Goal: Information Seeking & Learning: Learn about a topic

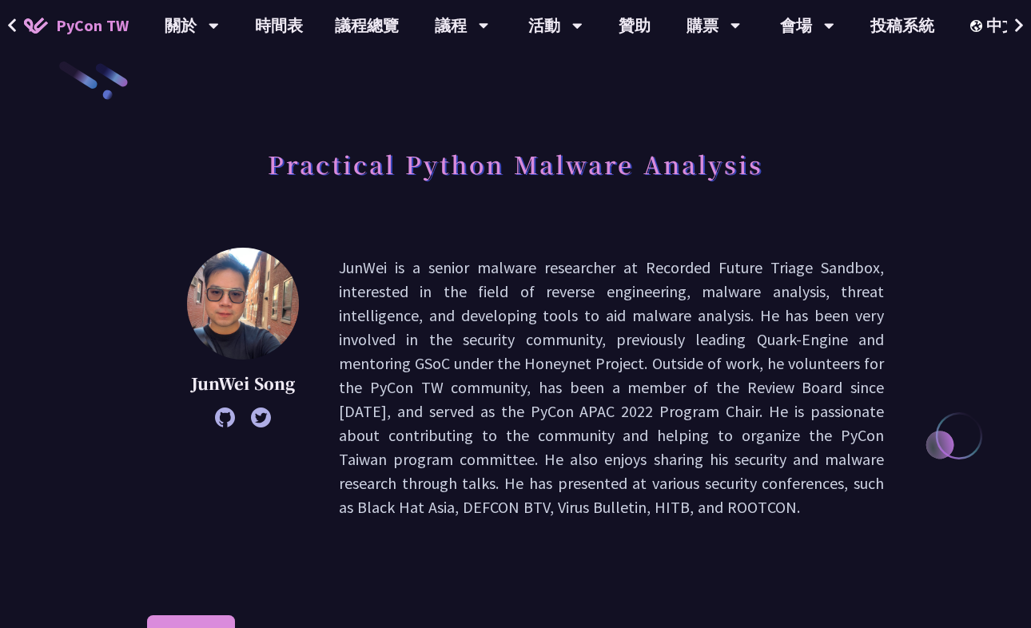
scroll to position [4, 0]
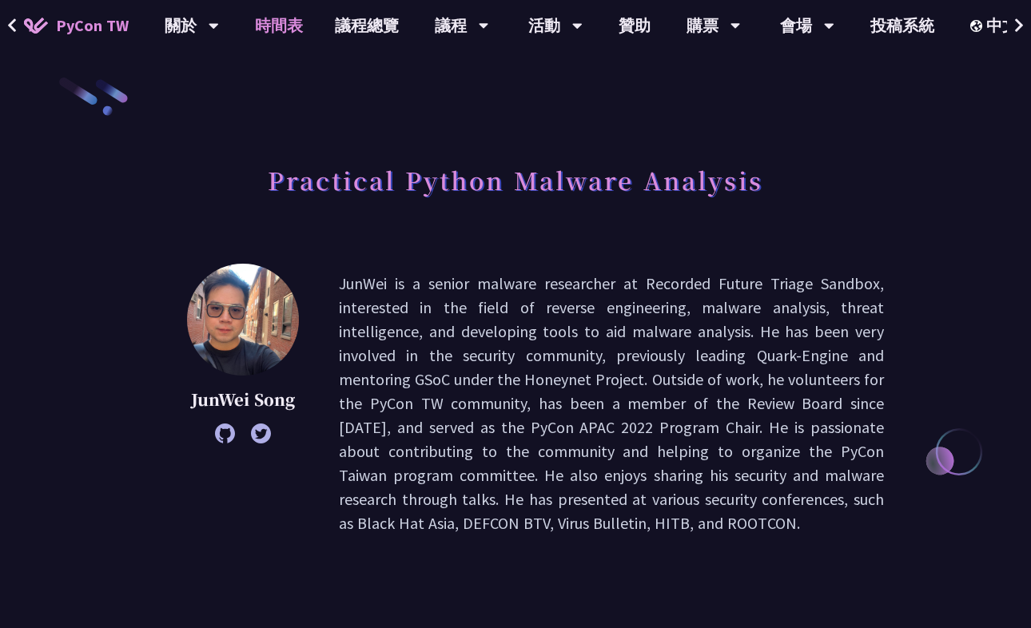
click at [267, 25] on link "時間表" at bounding box center [279, 25] width 80 height 51
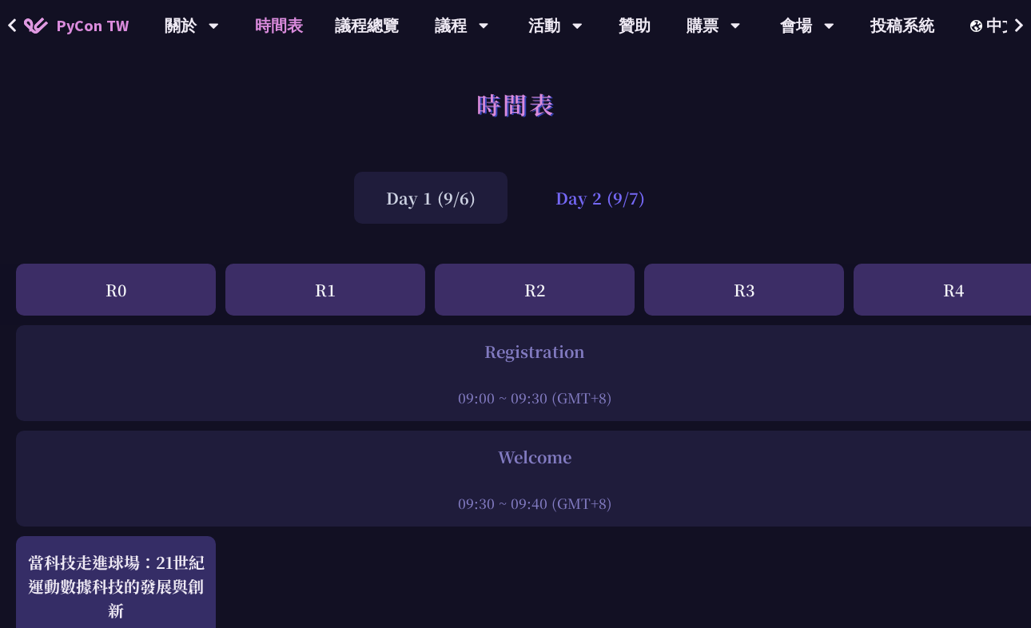
click at [600, 189] on div "Day 2 (9/7)" at bounding box center [601, 198] width 154 height 52
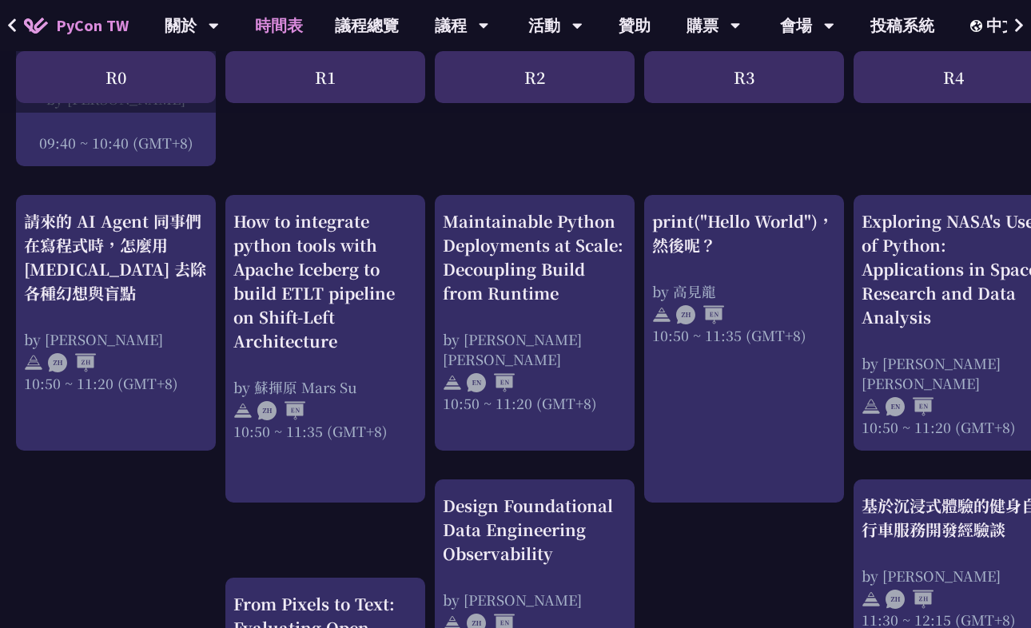
scroll to position [529, 0]
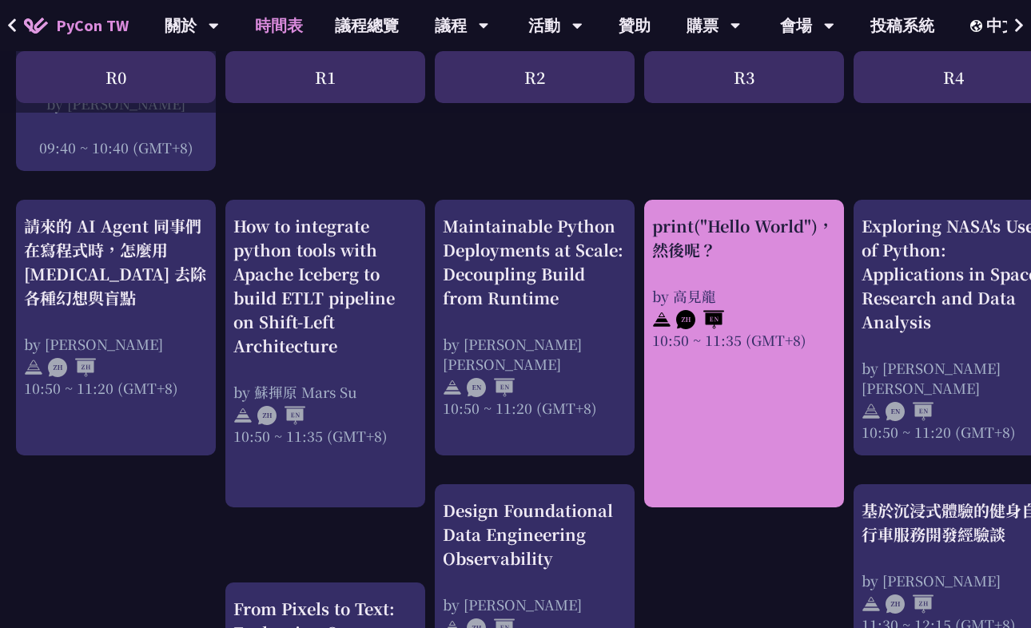
click at [790, 299] on div "by 高見龍" at bounding box center [744, 296] width 184 height 20
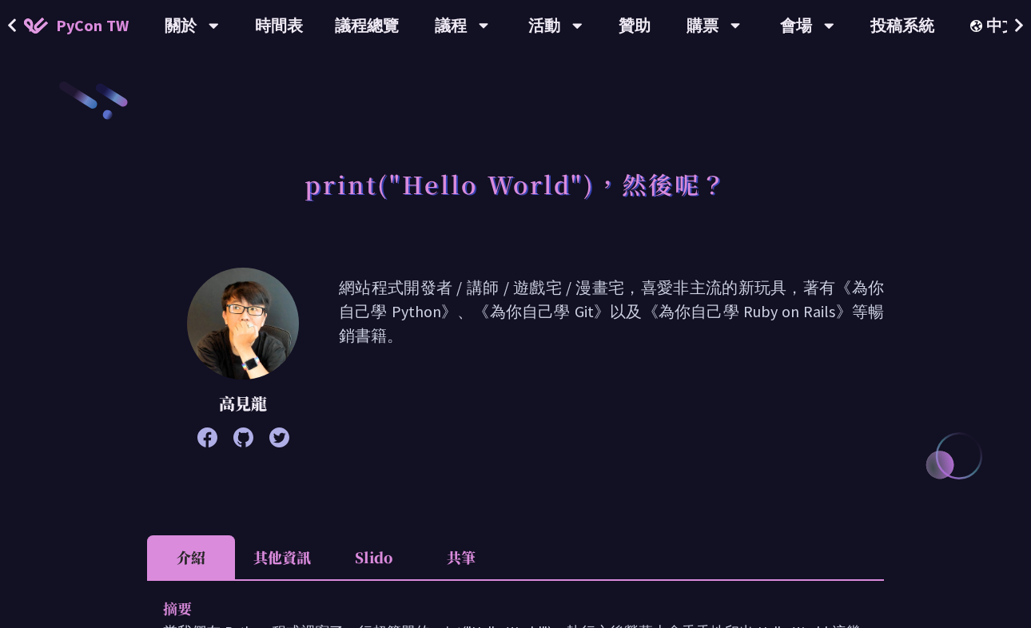
click at [248, 433] on icon at bounding box center [243, 438] width 20 height 20
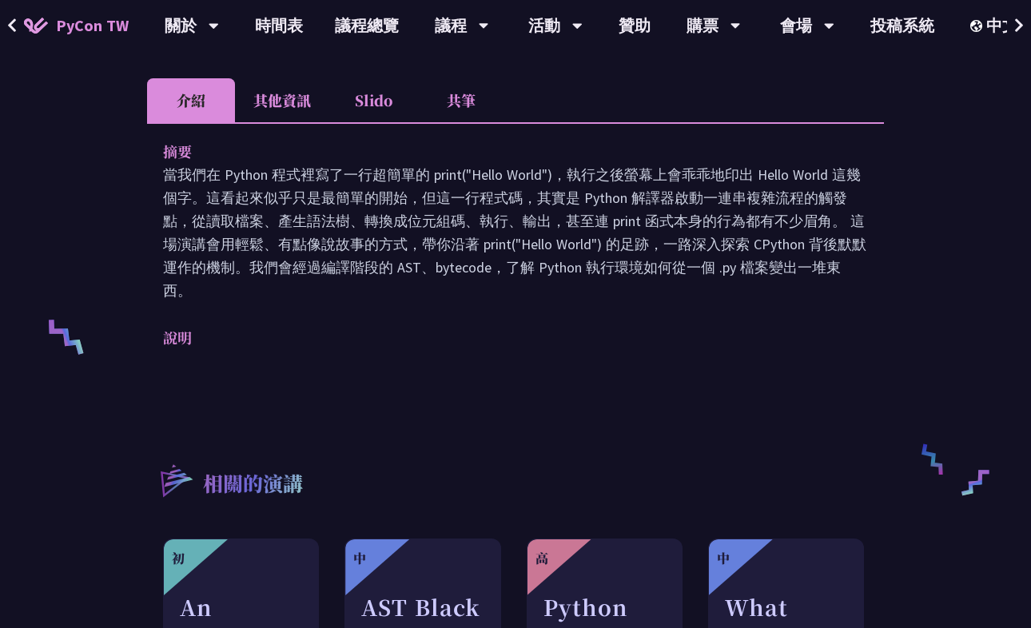
scroll to position [448, 0]
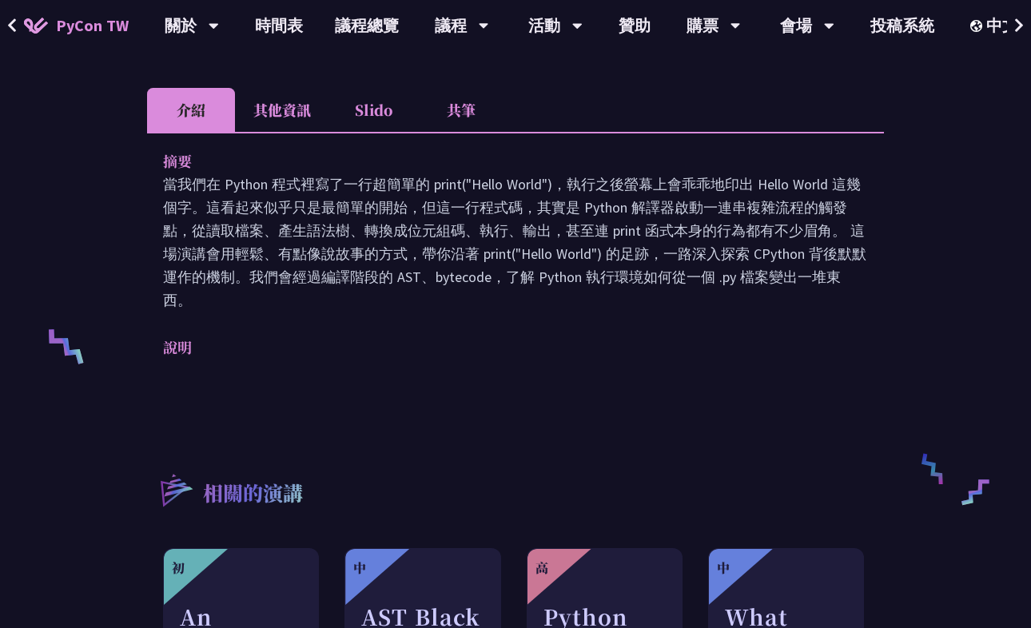
click at [288, 122] on li "其他資訊" at bounding box center [282, 110] width 94 height 44
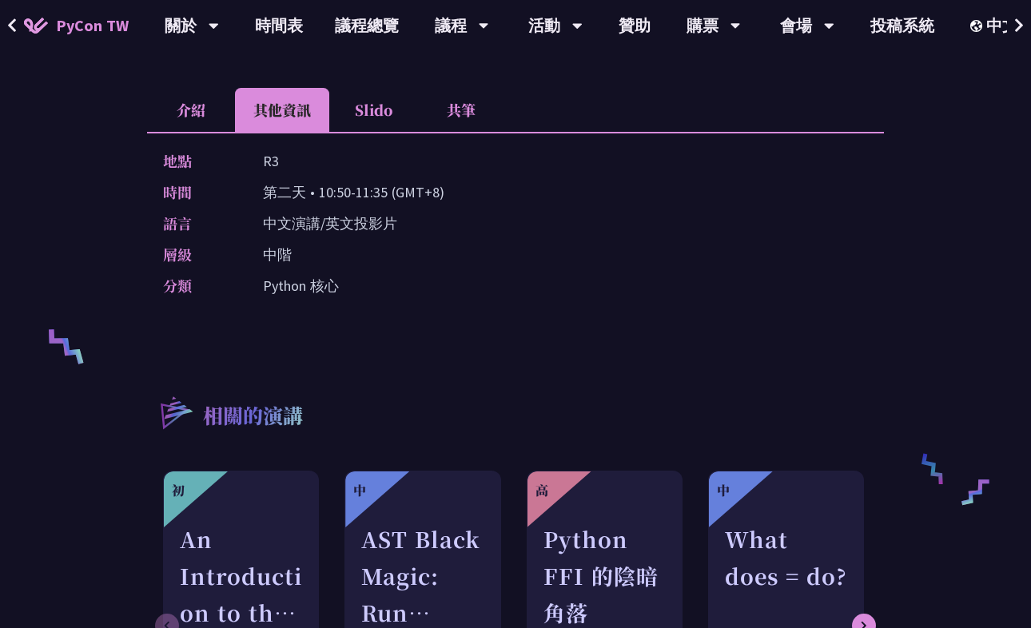
click at [171, 115] on li "介紹" at bounding box center [191, 110] width 88 height 44
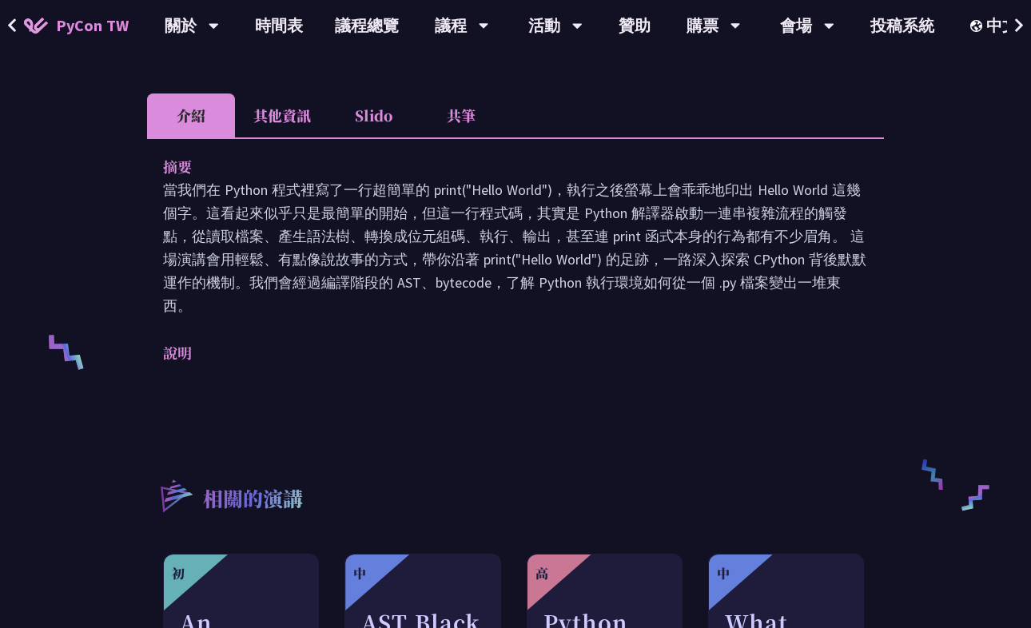
scroll to position [83, 0]
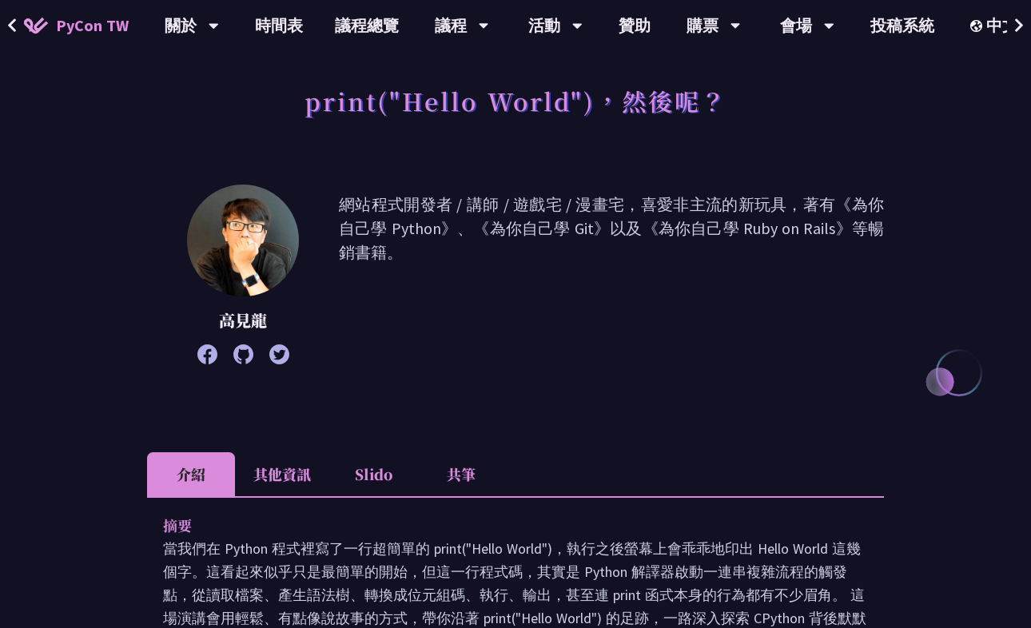
click at [82, 22] on span "PyCon TW" at bounding box center [92, 26] width 73 height 24
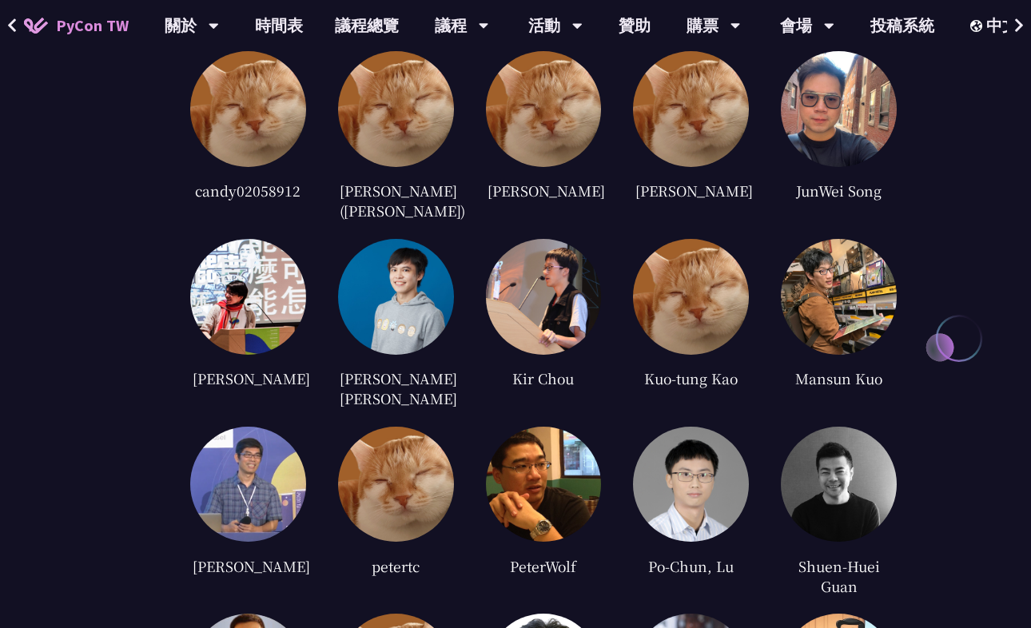
scroll to position [3624, 0]
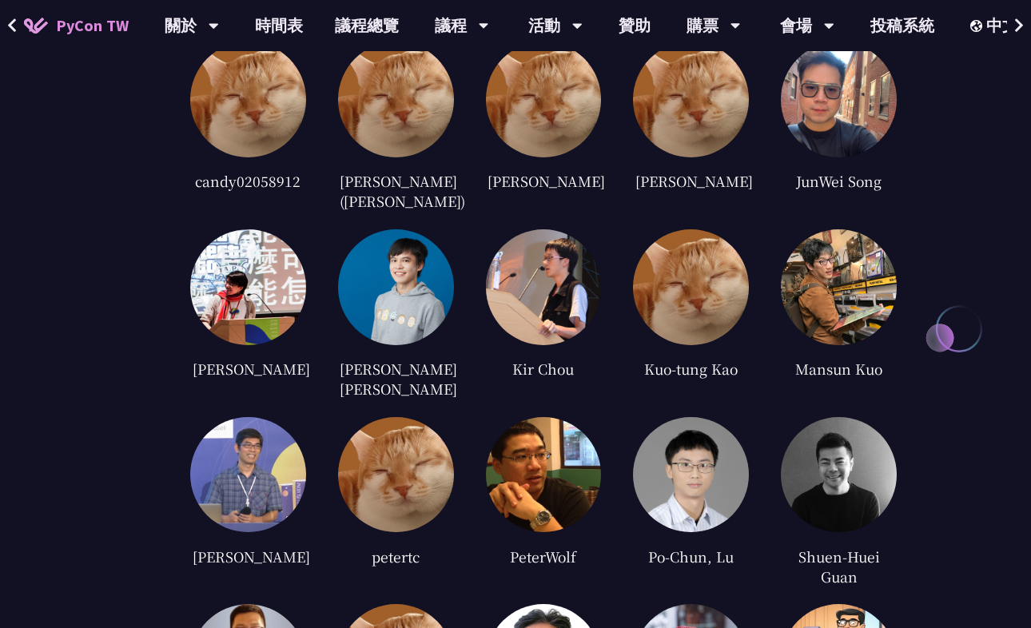
click at [379, 229] on img at bounding box center [396, 287] width 116 height 116
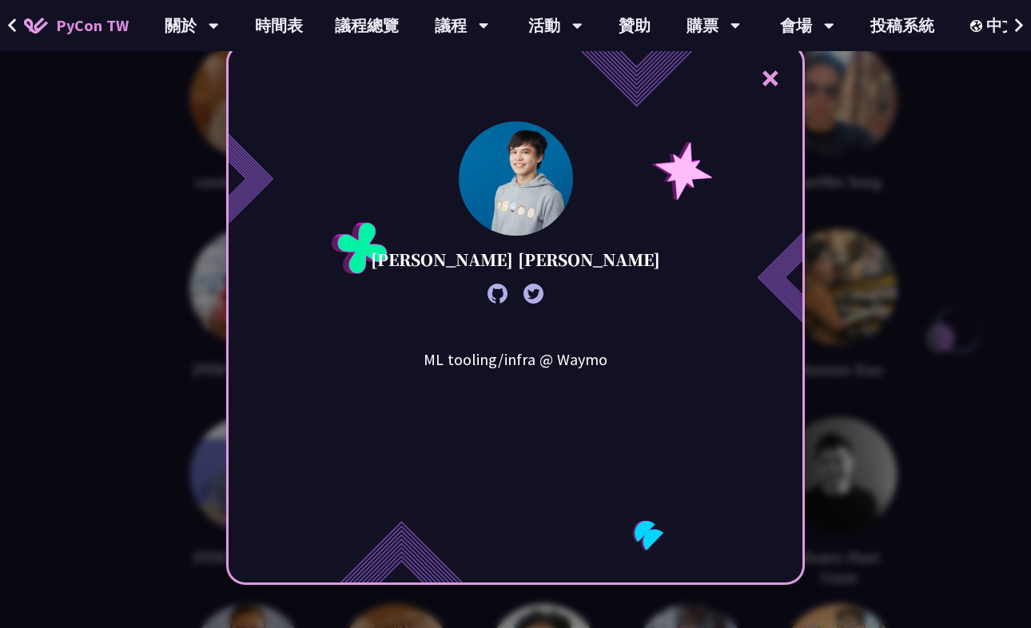
click at [493, 294] on icon at bounding box center [498, 294] width 20 height 20
click at [768, 81] on button "×" at bounding box center [771, 78] width 48 height 48
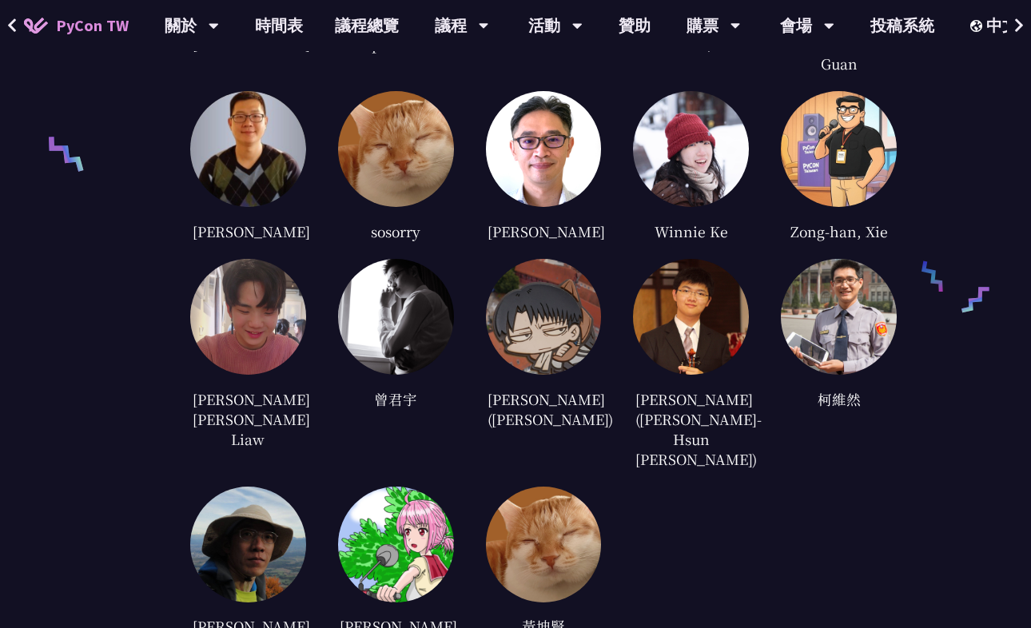
scroll to position [4141, 0]
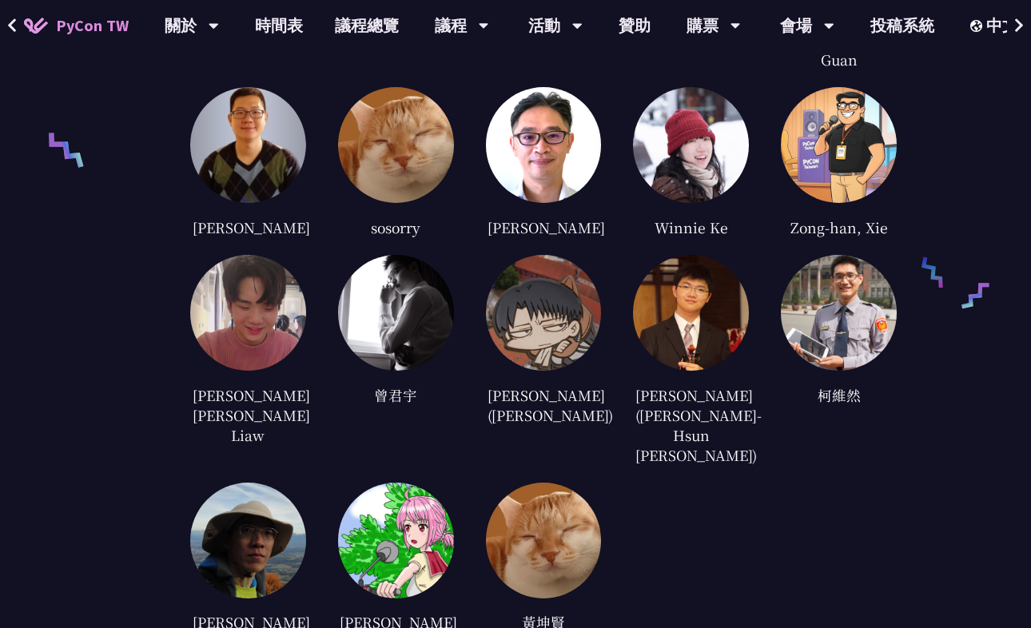
click at [712, 305] on img at bounding box center [691, 313] width 116 height 116
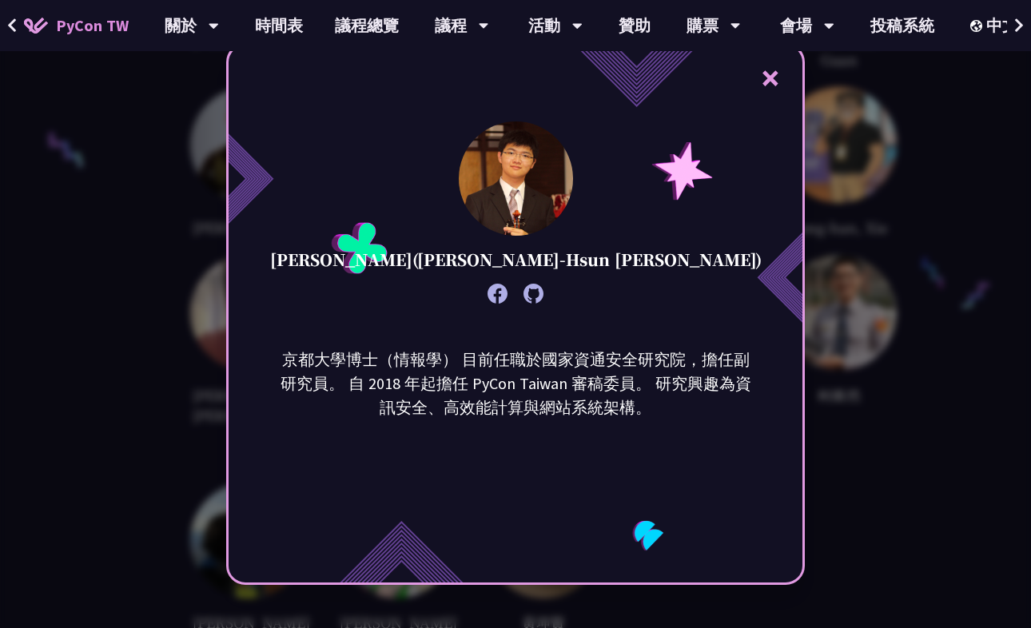
click at [493, 288] on icon at bounding box center [498, 294] width 20 height 20
click at [533, 288] on icon at bounding box center [534, 294] width 20 height 20
